Goal: Transaction & Acquisition: Book appointment/travel/reservation

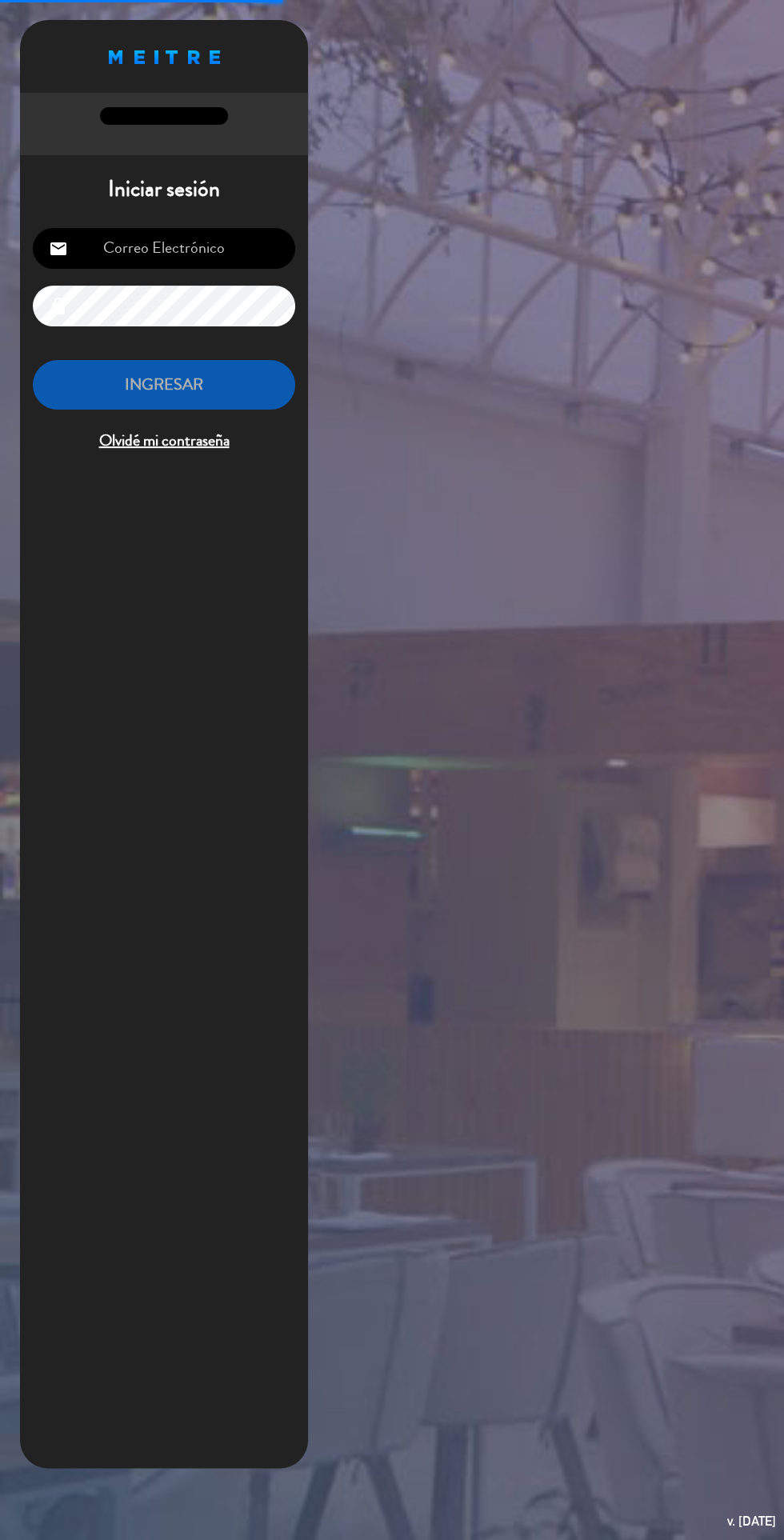
click at [205, 237] on input "email" at bounding box center [164, 248] width 263 height 41
type input "[EMAIL_ADDRESS][DOMAIN_NAME]"
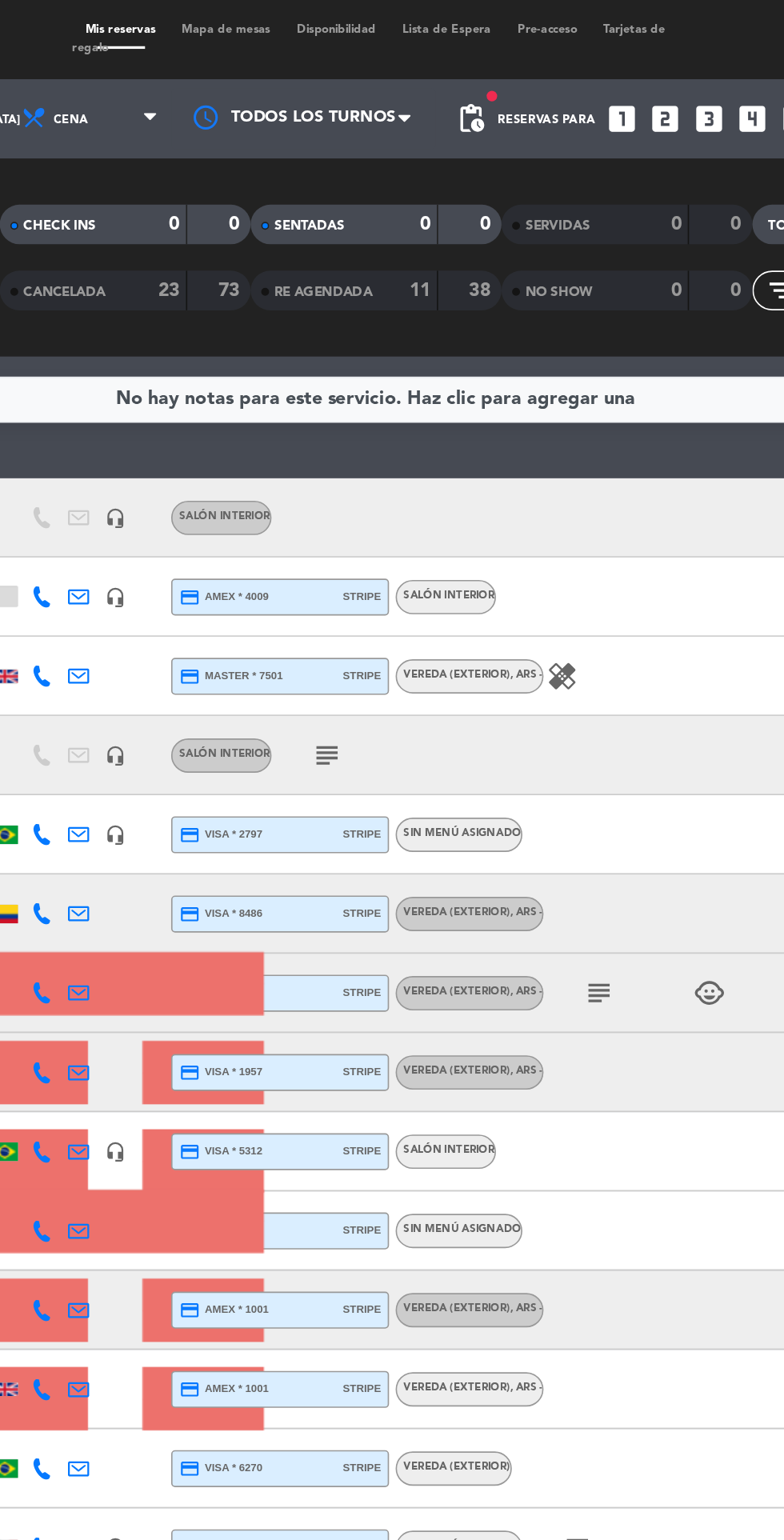
click at [591, 69] on icon "looks_3" at bounding box center [594, 72] width 21 height 21
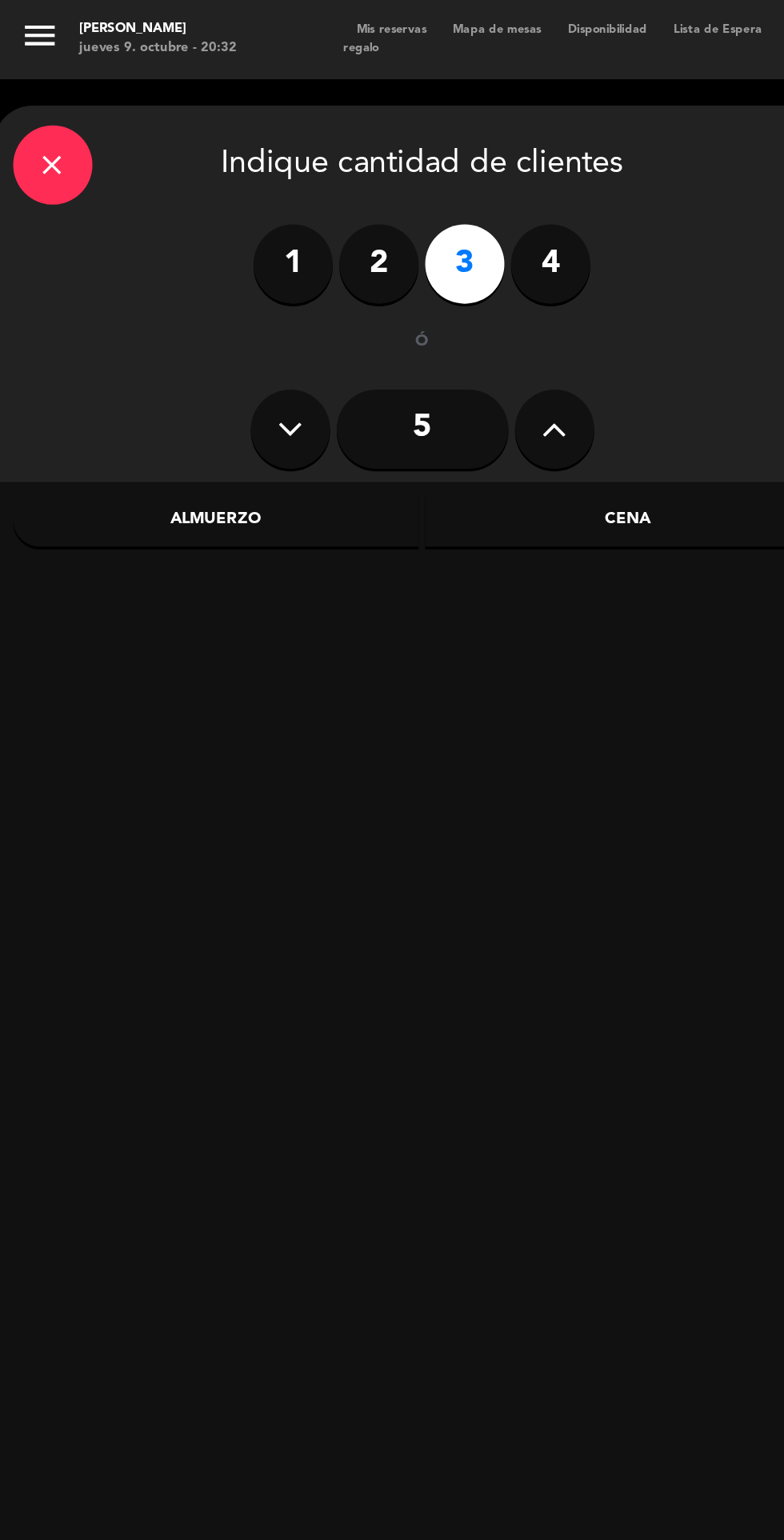
click at [187, 314] on div "Almuerzo" at bounding box center [131, 315] width 246 height 32
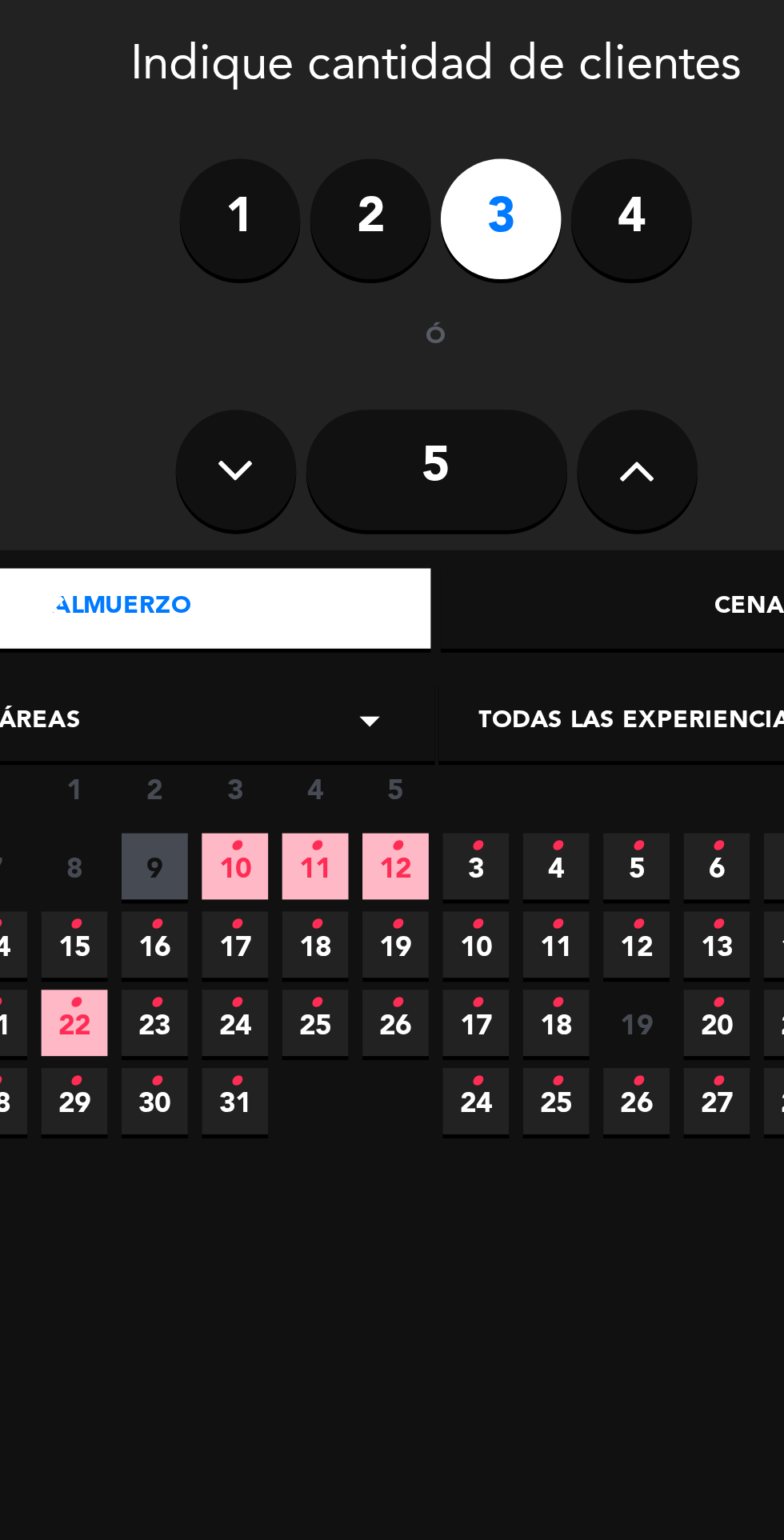
click at [215, 422] on span "11 •" at bounding box center [208, 418] width 26 height 26
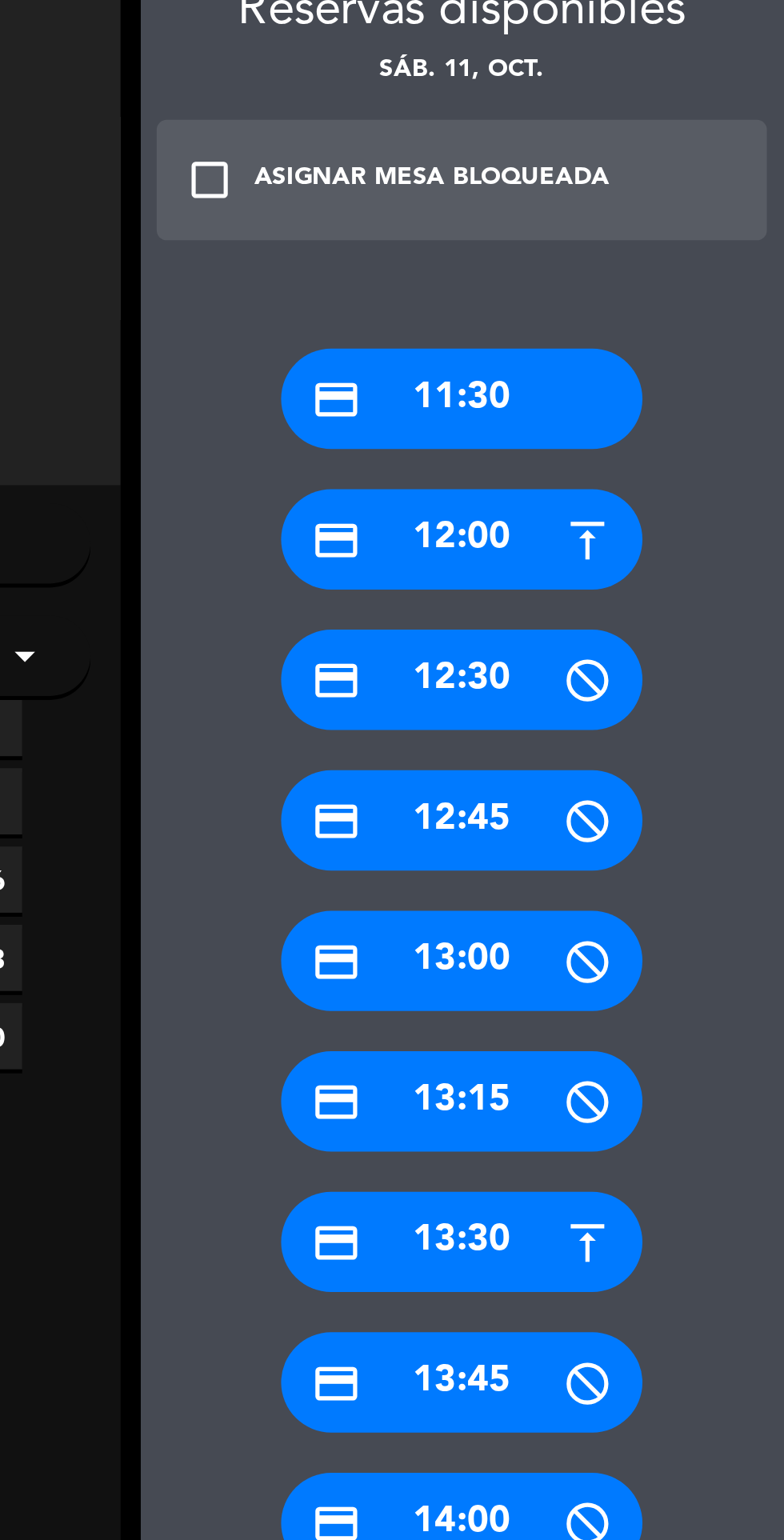
click at [674, 597] on div "credit_card 13:30" at bounding box center [652, 594] width 144 height 40
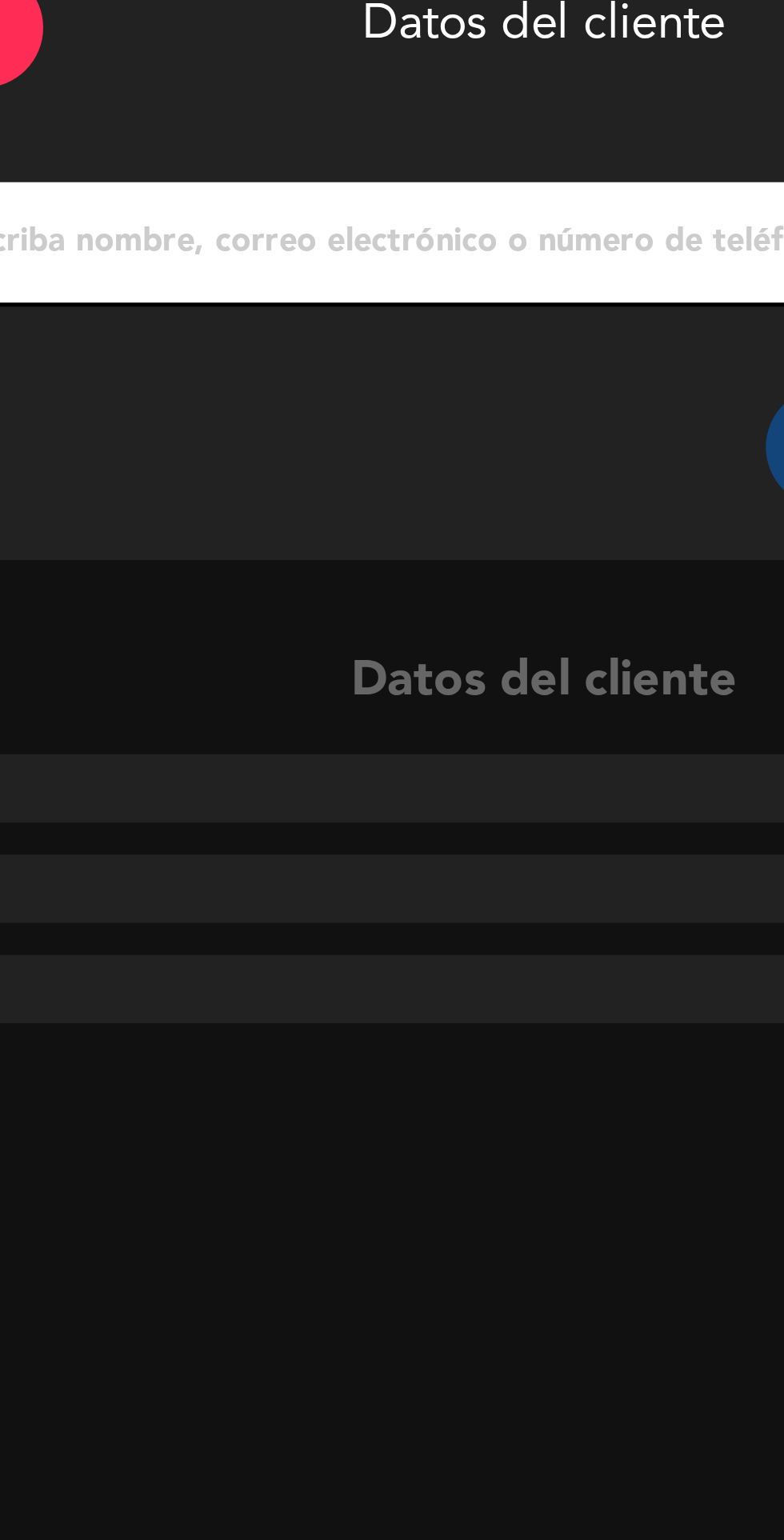
click at [265, 185] on input "1" at bounding box center [256, 190] width 472 height 23
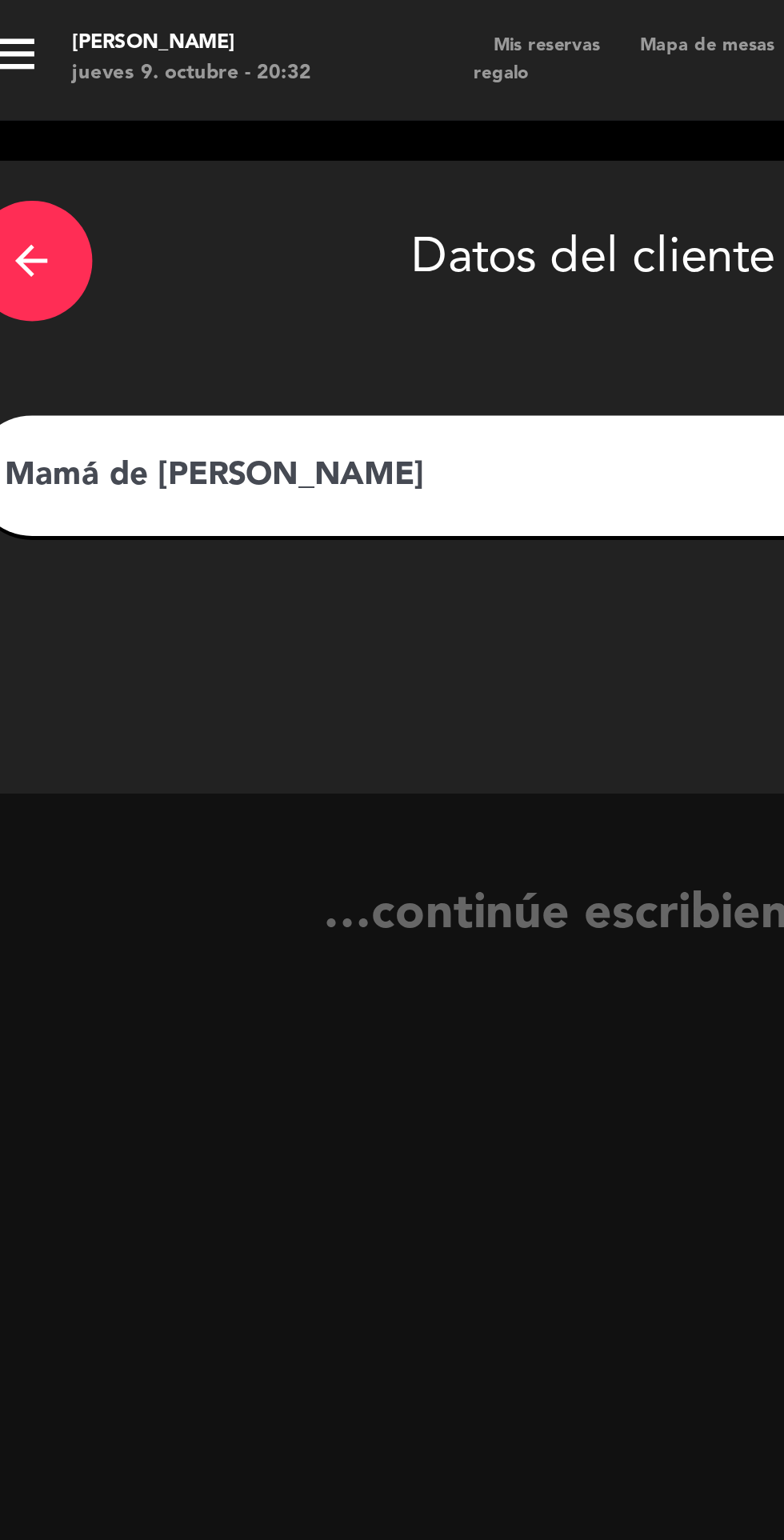
type input "Mamá de [PERSON_NAME]"
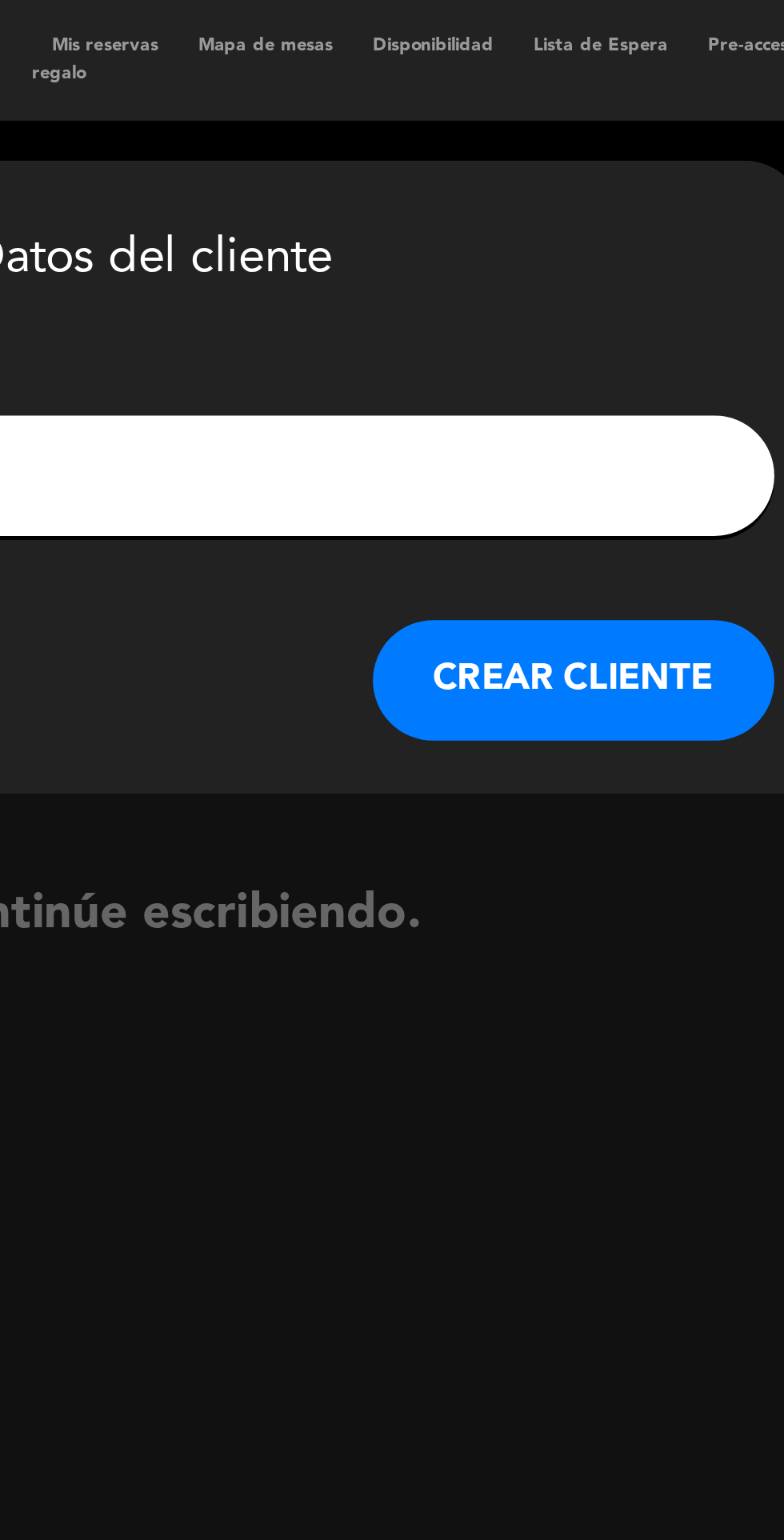
click at [448, 268] on button "CREAR CLIENTE" at bounding box center [424, 271] width 160 height 48
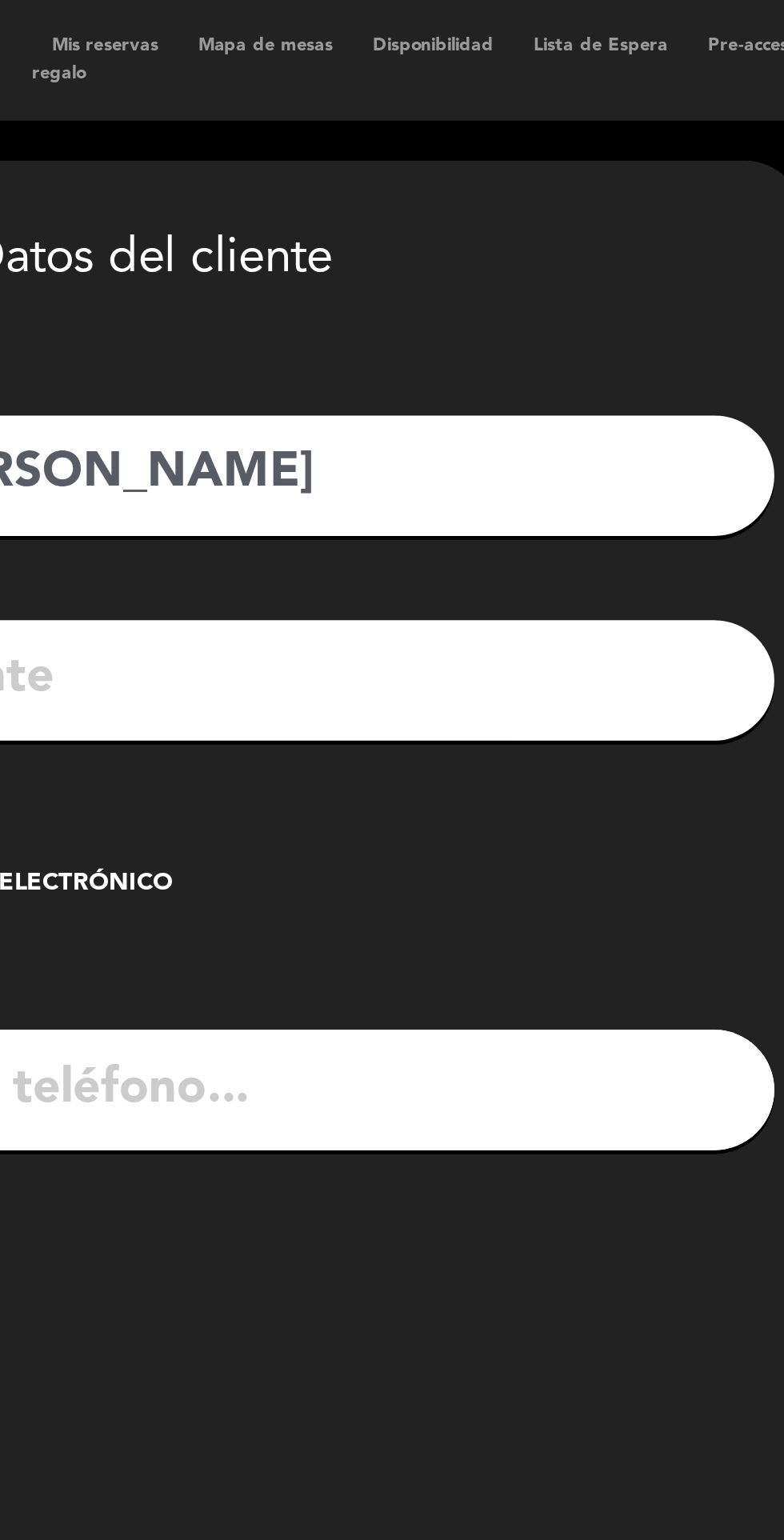
click at [245, 348] on div "Crear reserva sin correo electrónico" at bounding box center [156, 353] width 217 height 16
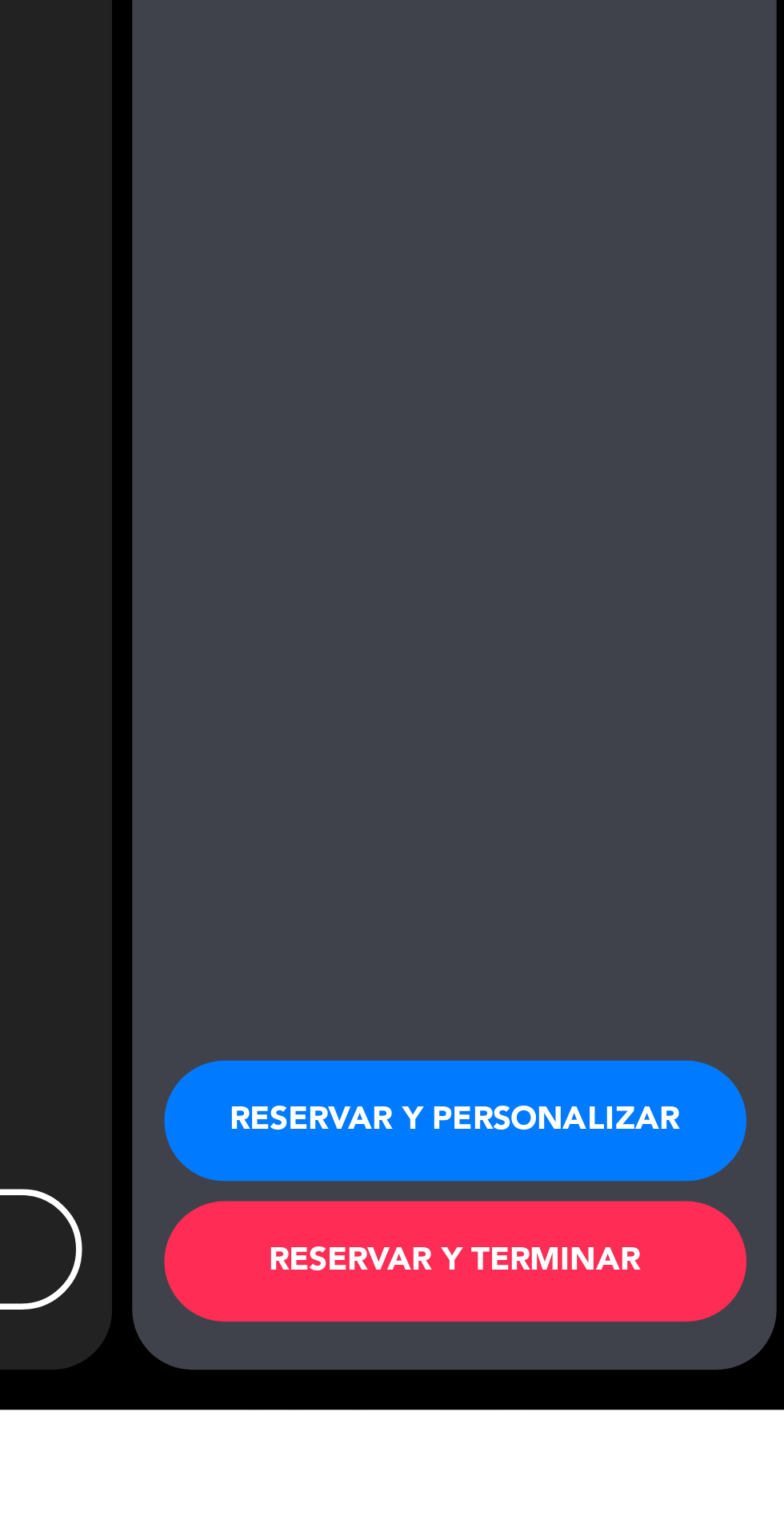
click at [668, 1449] on button "RESERVAR Y PERSONALIZAR" at bounding box center [653, 1424] width 232 height 48
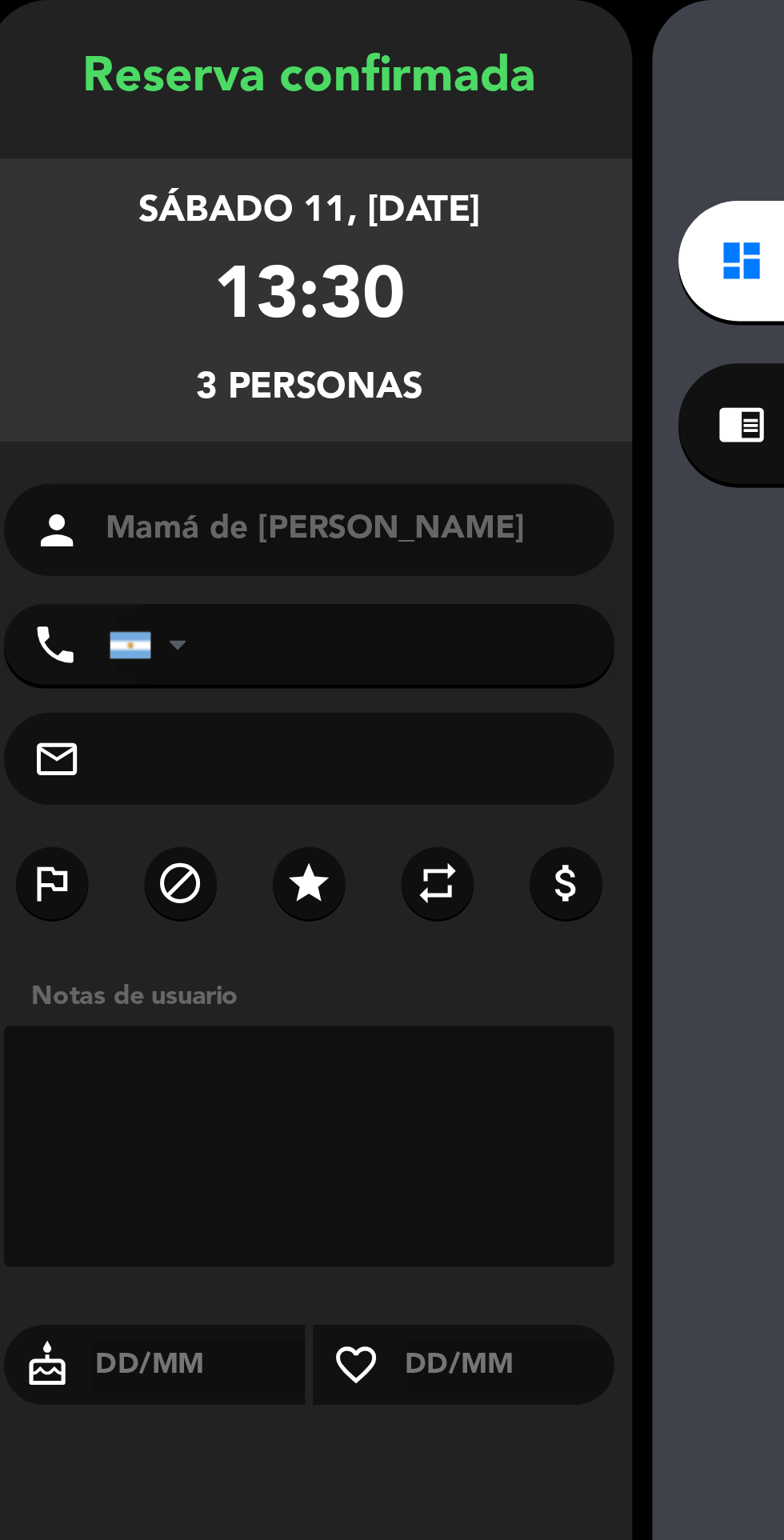
click at [128, 504] on textarea at bounding box center [124, 521] width 244 height 96
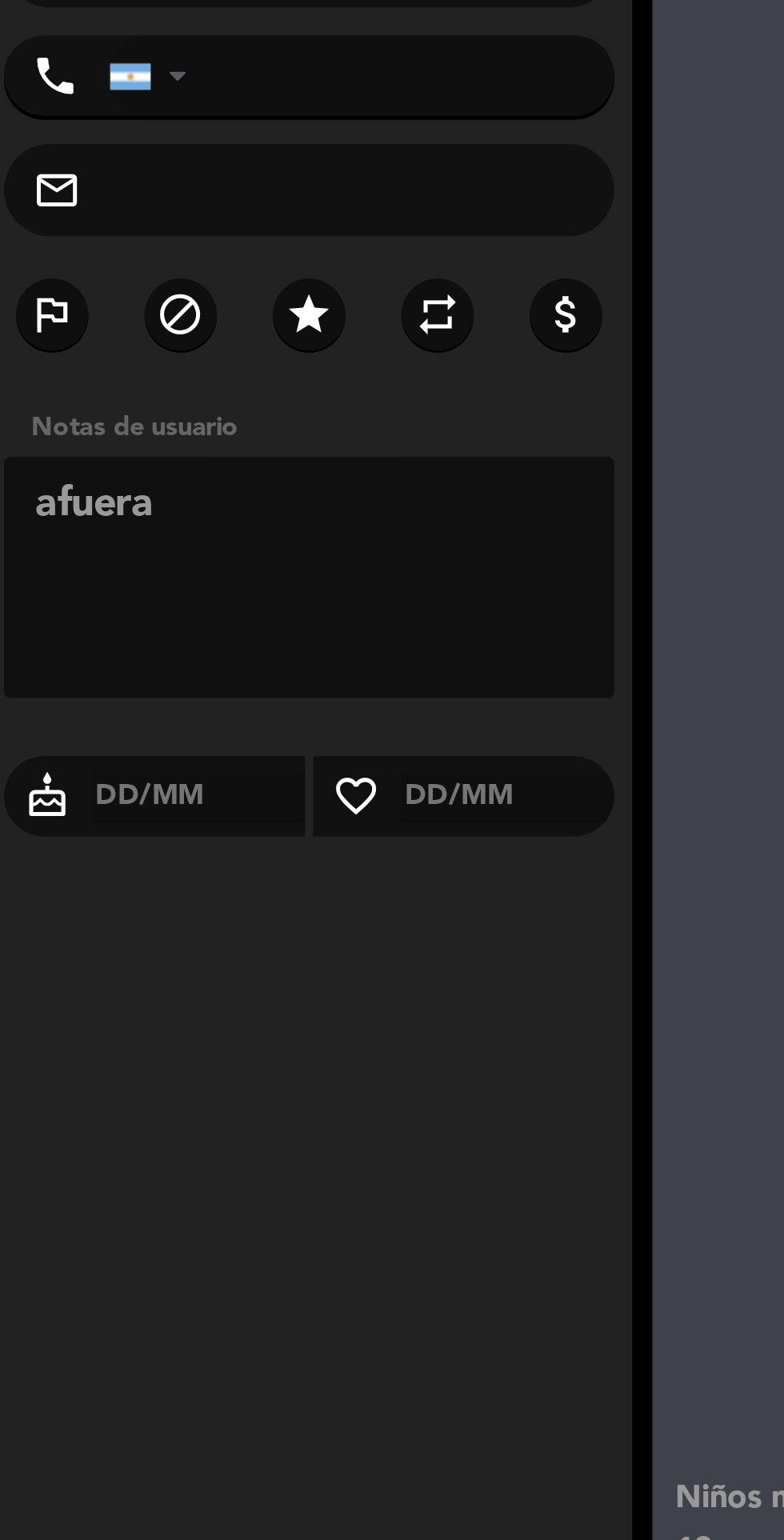
click at [28, 487] on textarea at bounding box center [124, 521] width 244 height 96
click at [102, 488] on textarea at bounding box center [124, 521] width 244 height 96
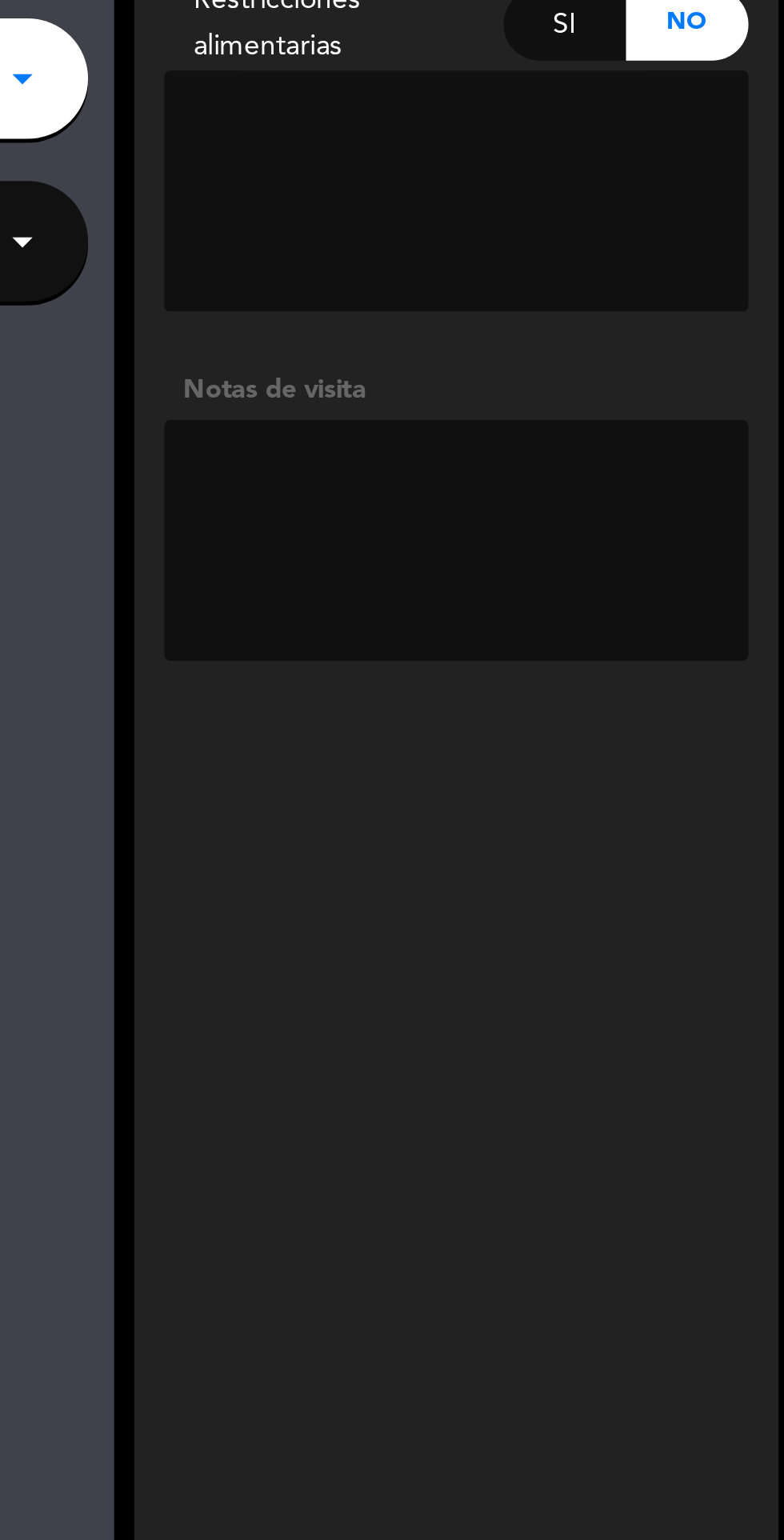
type textarea "afuera pq fuman"
click at [682, 323] on textarea at bounding box center [653, 352] width 233 height 96
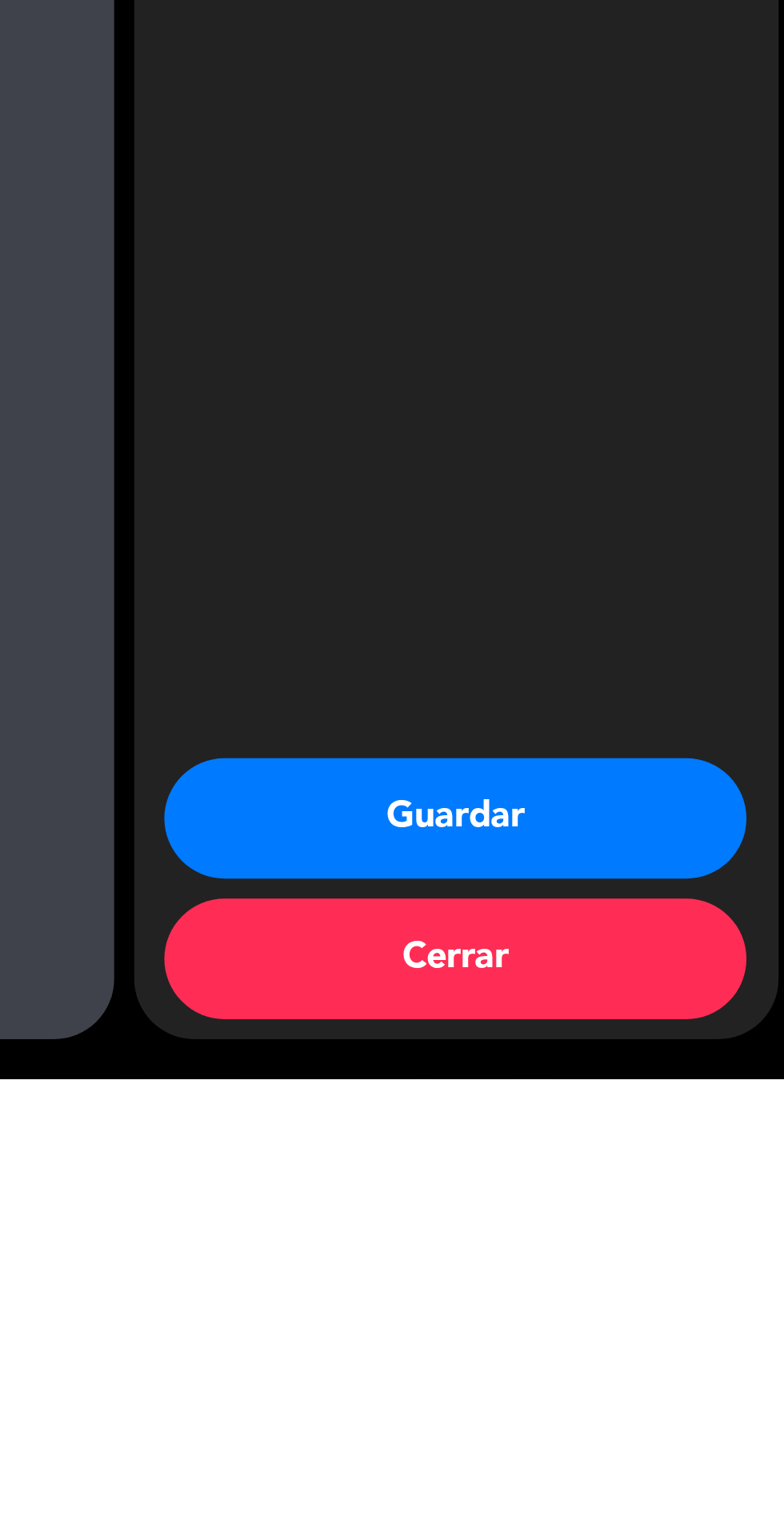
scroll to position [86, 0]
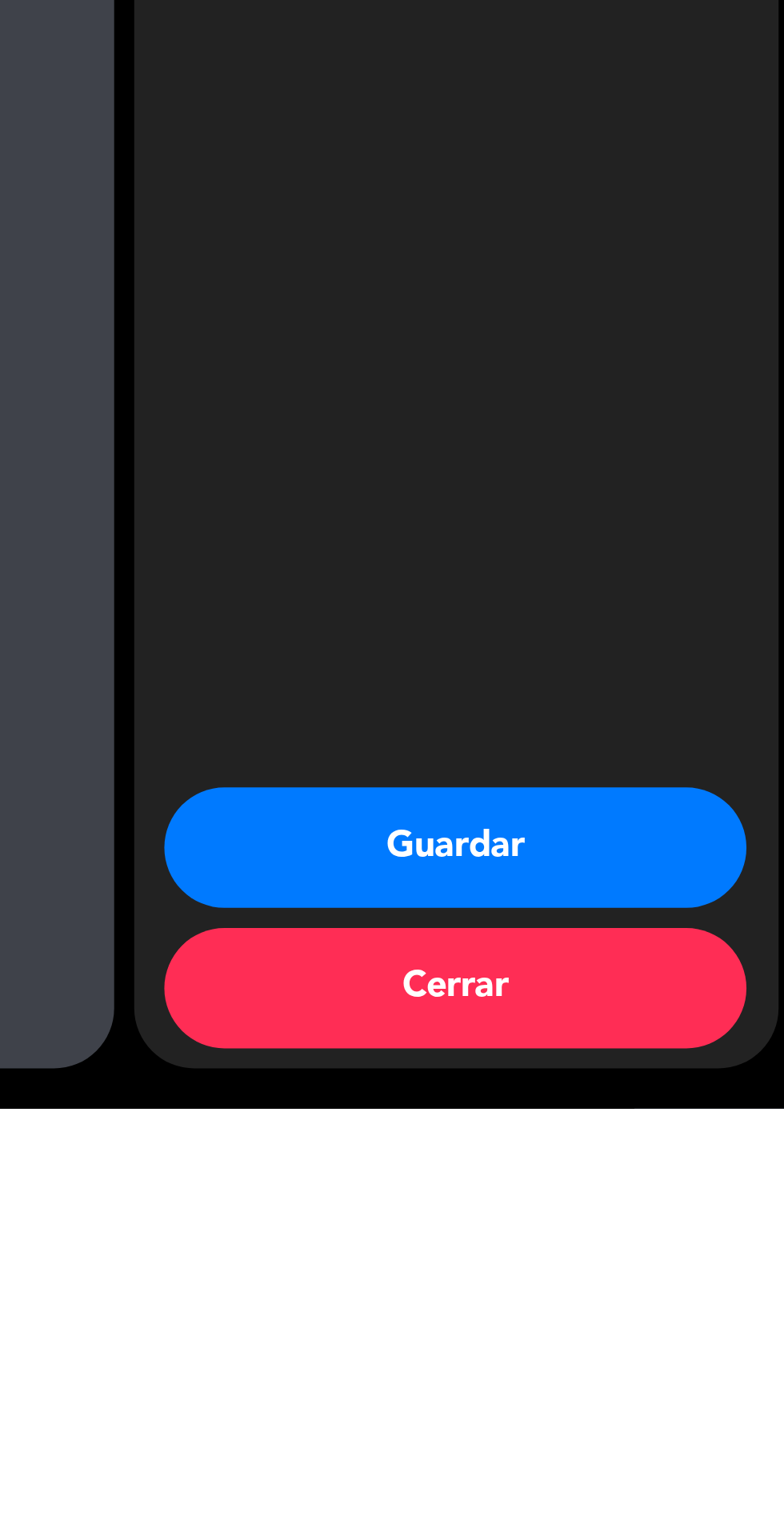
type textarea "afuera pq fuman VIP"
click at [683, 1430] on button "Guardar" at bounding box center [653, 1436] width 232 height 48
